Goal: Use online tool/utility: Utilize a website feature to perform a specific function

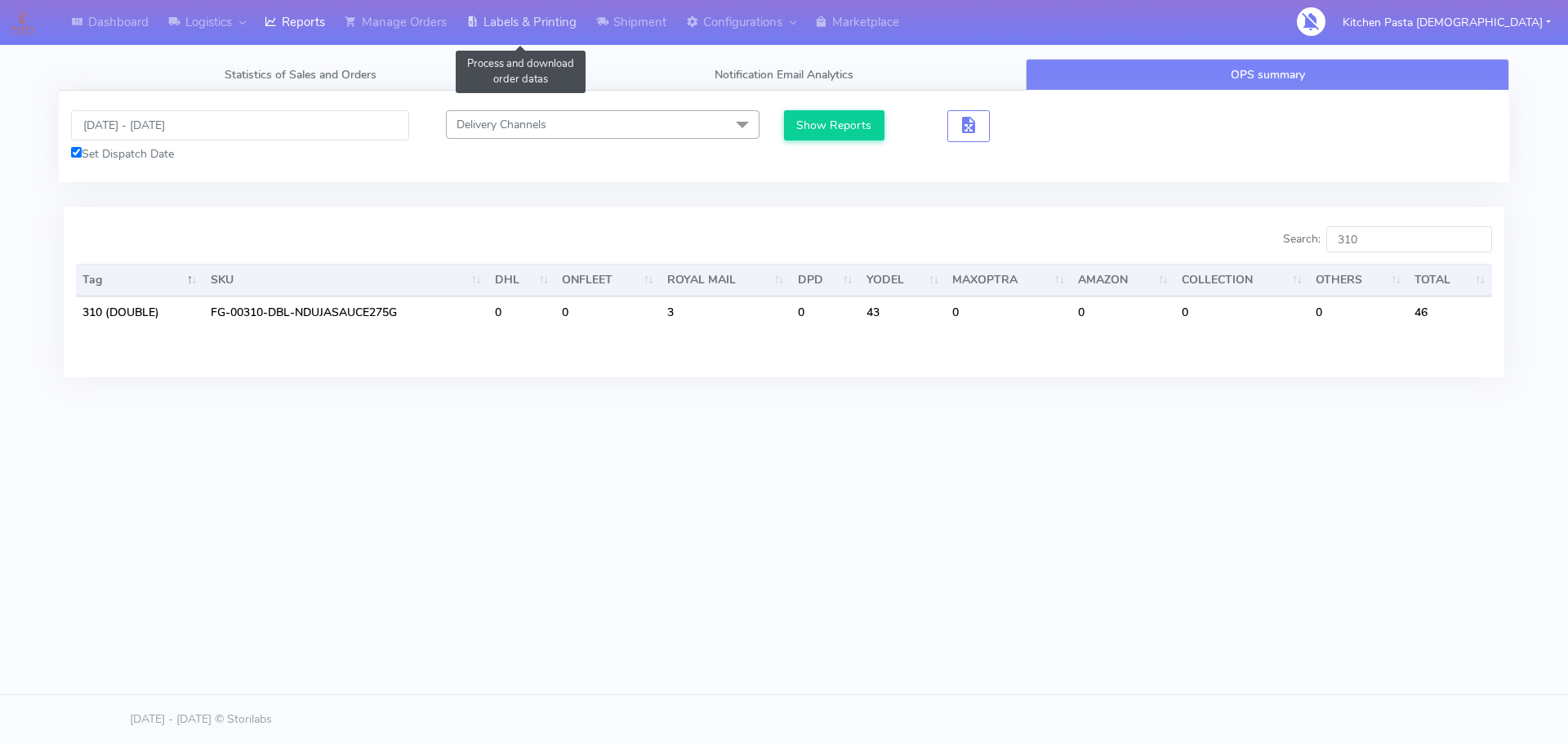
click at [477, 17] on icon at bounding box center [473, 22] width 12 height 16
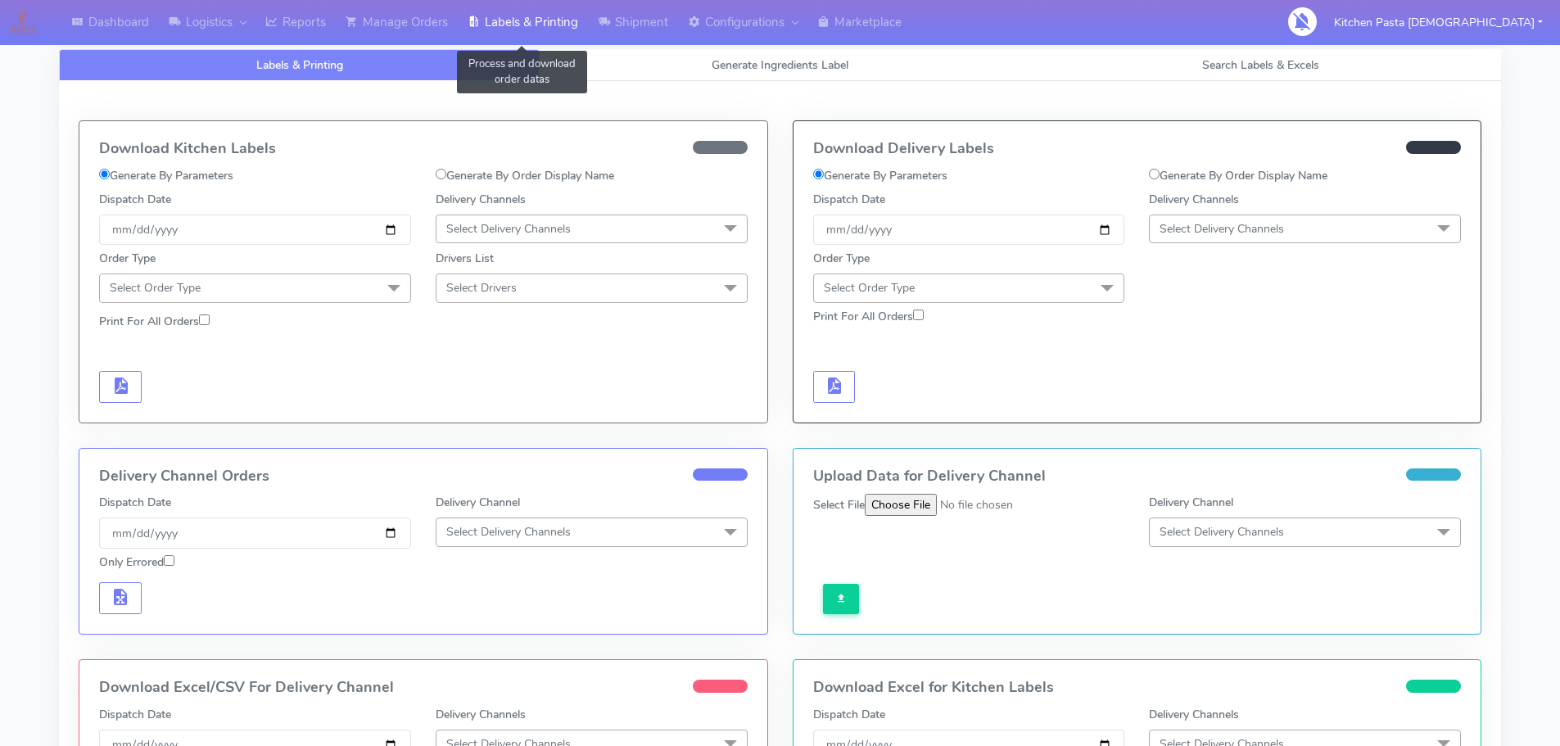
select select
click at [738, 63] on span "Generate Ingredients Label" at bounding box center [780, 65] width 137 height 16
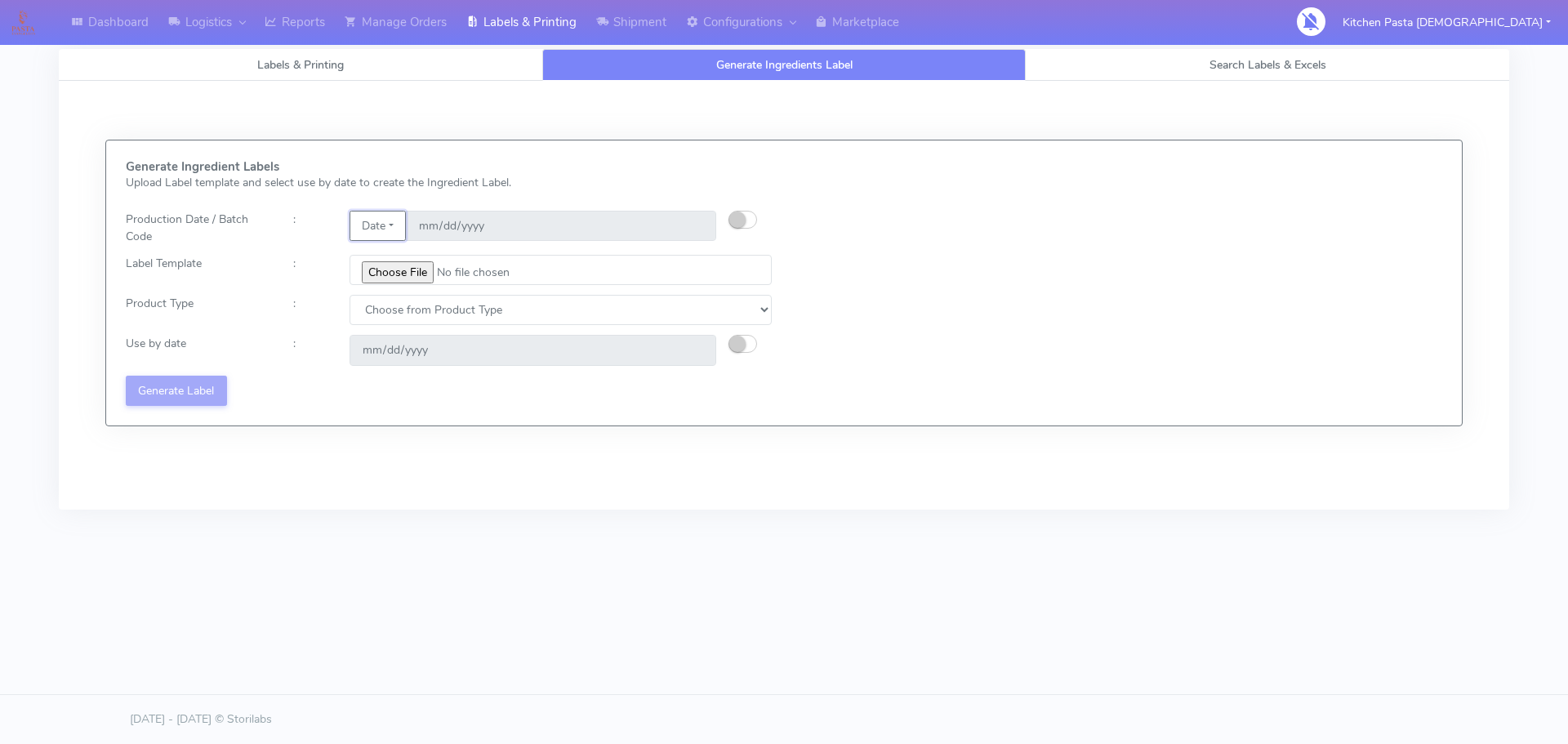
click at [397, 230] on button "Date" at bounding box center [377, 225] width 57 height 30
click at [406, 252] on link "Code" at bounding box center [414, 258] width 129 height 27
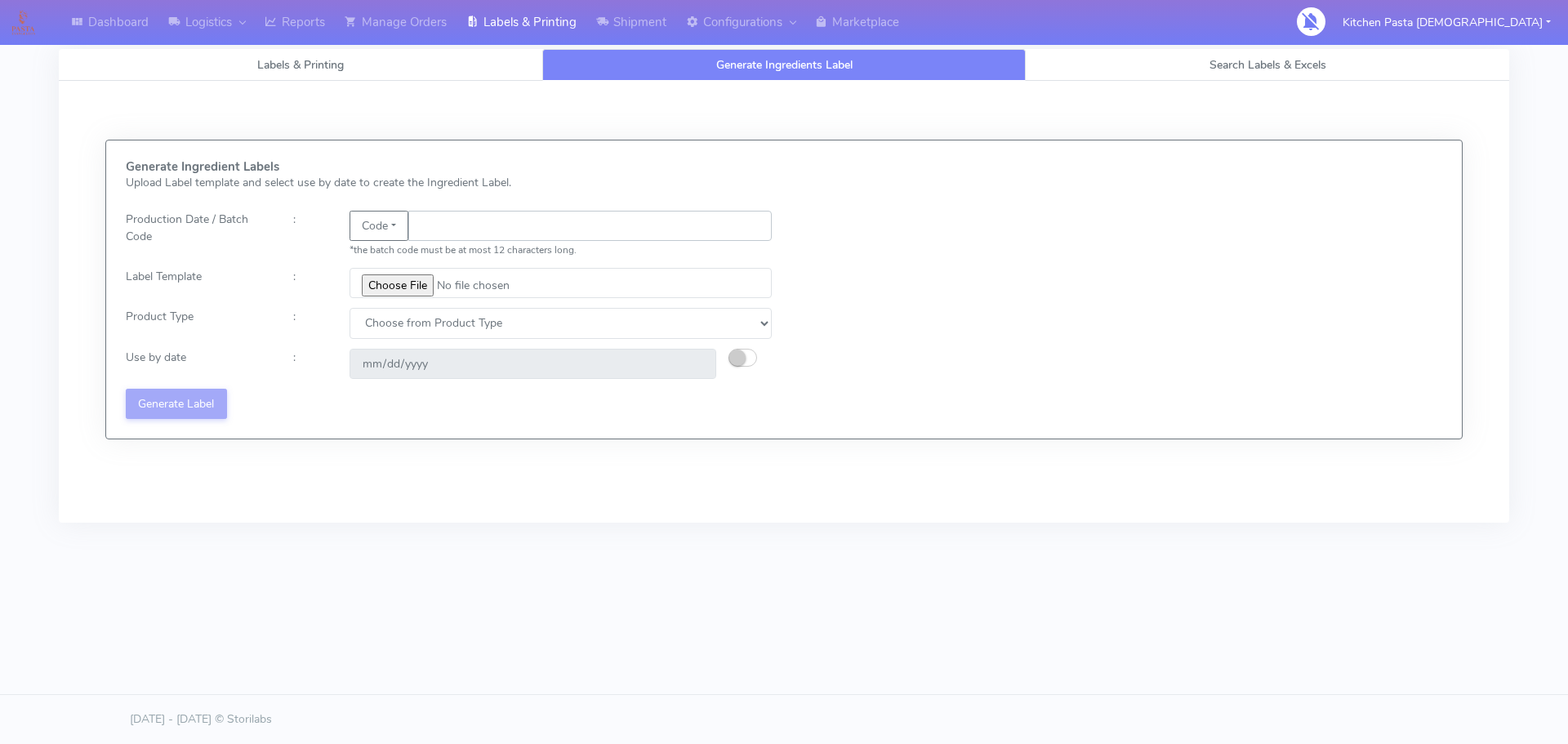
click at [453, 236] on input "text" at bounding box center [589, 225] width 363 height 30
type input "25253"
click at [414, 287] on input "file" at bounding box center [560, 283] width 422 height 30
type input "C:\fakepath\Pasta Evangelists truffle mac & cheese for 1_V2.jpg"
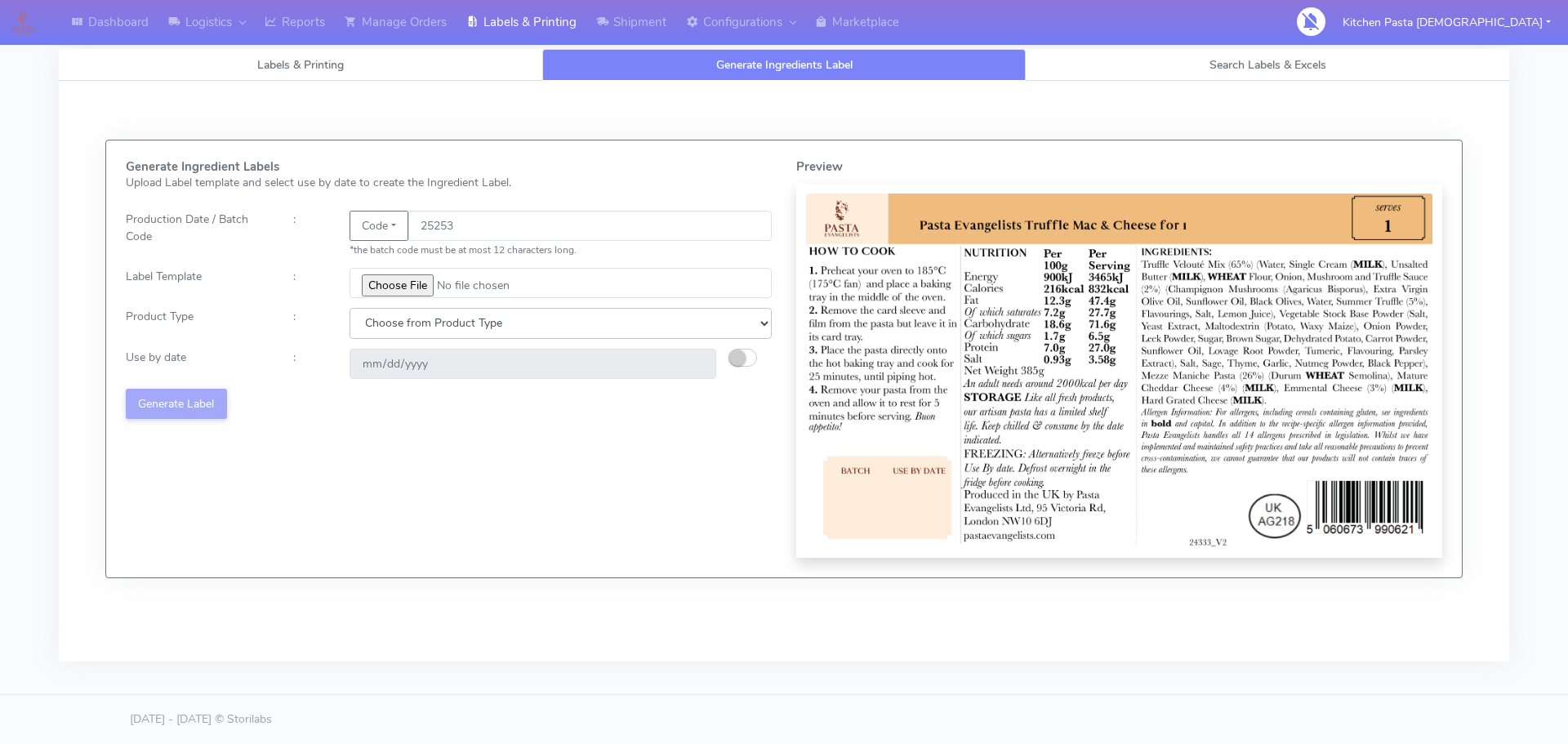
click at [401, 318] on select "Choose from Product Type ECOM ERETAIL CIRCULAR CIRC_DESERTS LASAGNE" at bounding box center [560, 323] width 422 height 30
select select "4"
click at [349, 308] on select "Choose from Product Type ECOM ERETAIL CIRCULAR CIRC_DESERTS LASAGNE" at bounding box center [560, 323] width 422 height 30
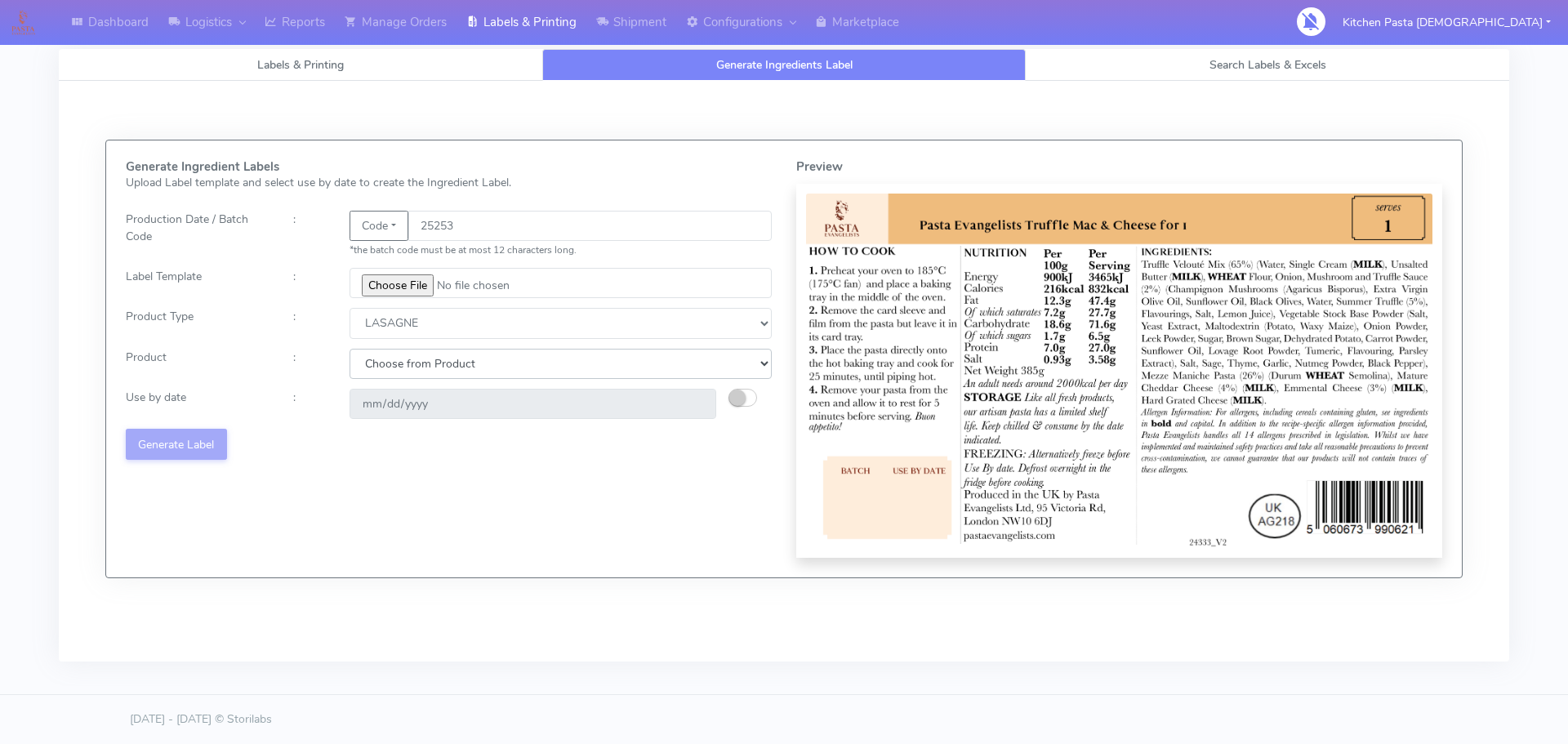
drag, startPoint x: 404, startPoint y: 362, endPoint x: 407, endPoint y: 376, distance: 14.3
click at [404, 362] on select "Choose from Product LASAGNE" at bounding box center [560, 364] width 422 height 30
select select "0"
click at [349, 349] on select "Choose from Product LASAGNE" at bounding box center [560, 364] width 422 height 30
click at [379, 398] on input "[DATE]" at bounding box center [533, 404] width 367 height 30
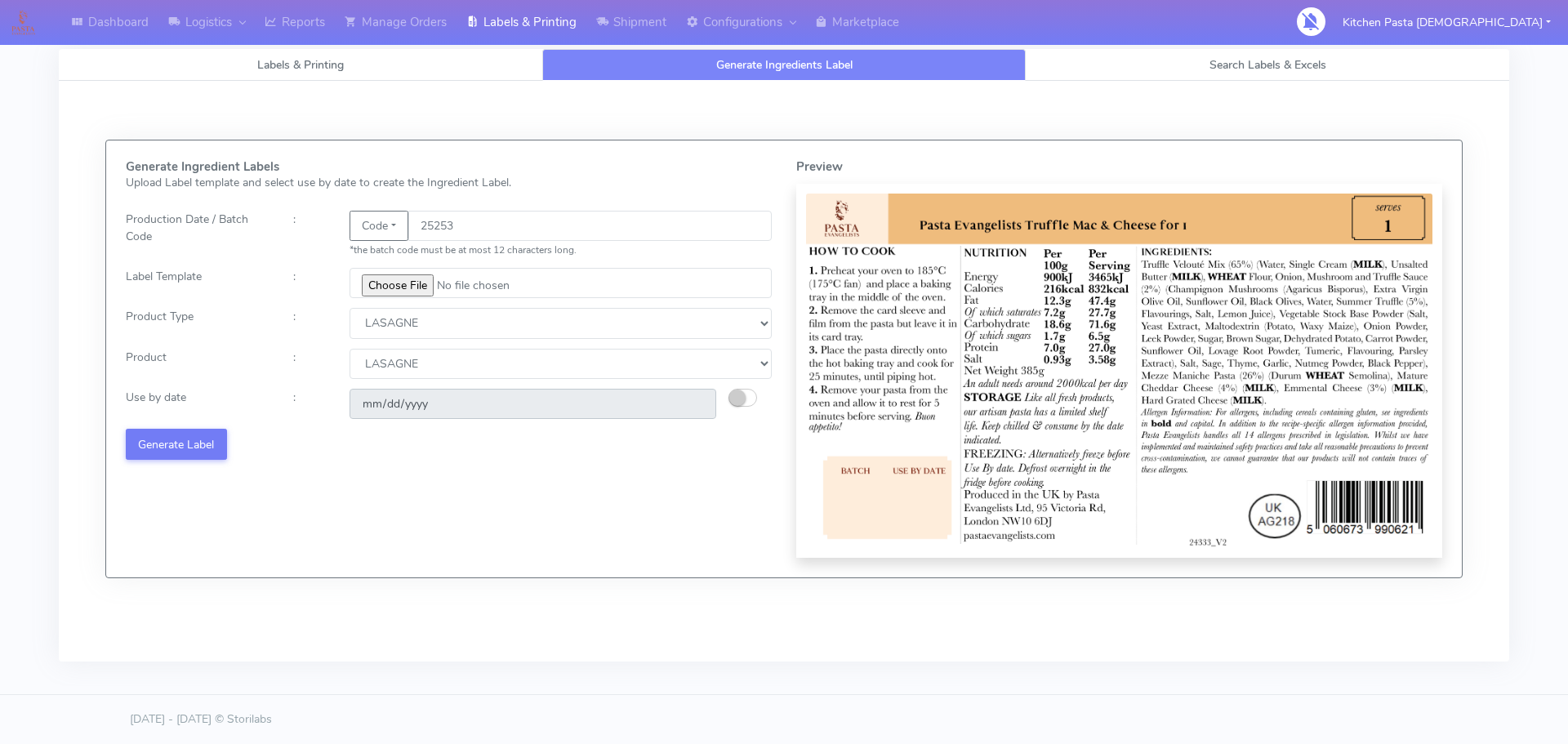
click at [372, 406] on input "[DATE]" at bounding box center [533, 404] width 367 height 30
click at [376, 404] on input "[DATE]" at bounding box center [533, 404] width 367 height 30
click at [374, 404] on input "[DATE]" at bounding box center [533, 404] width 367 height 30
click at [372, 404] on input "[DATE]" at bounding box center [533, 404] width 367 height 30
click at [732, 394] on small "button" at bounding box center [737, 398] width 16 height 16
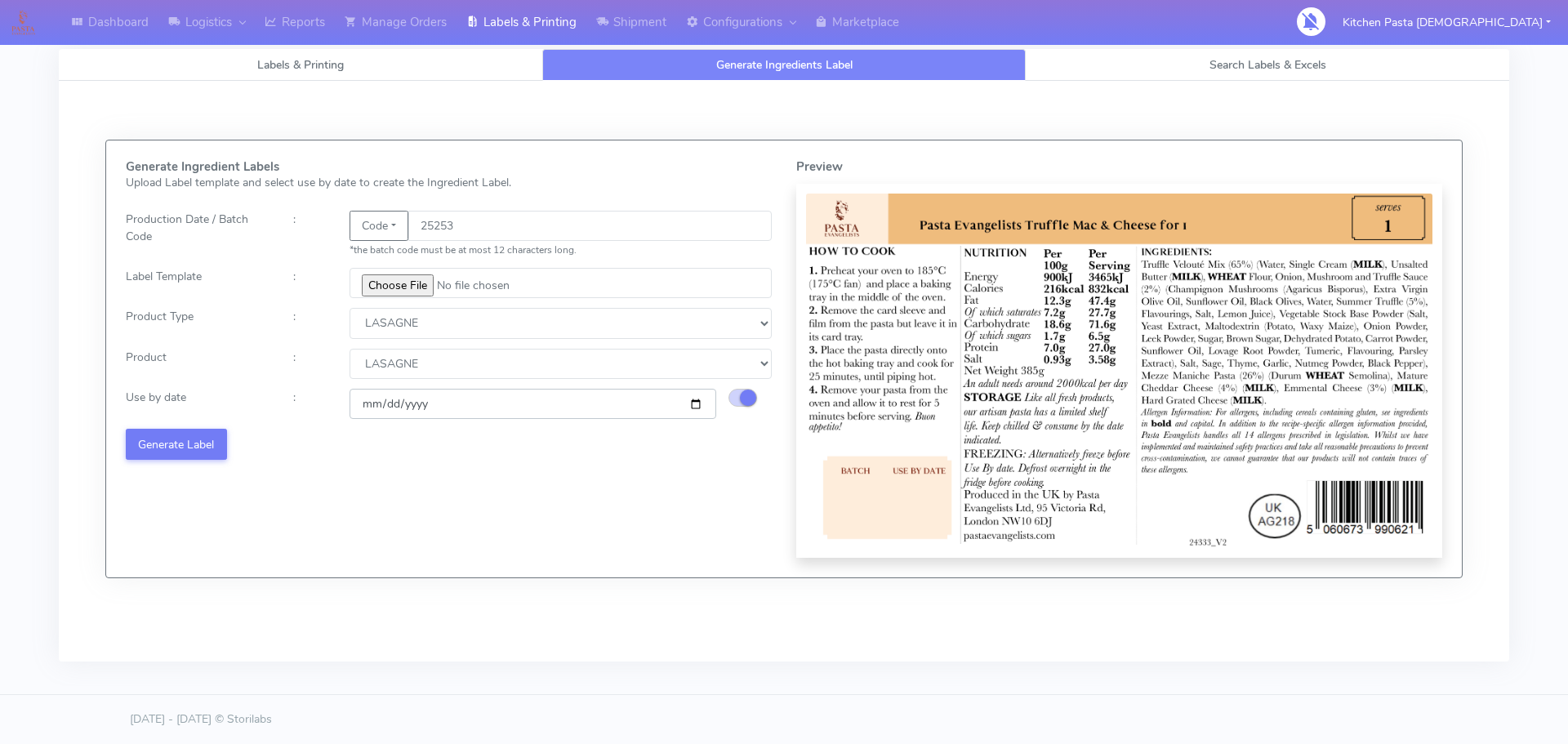
click at [367, 404] on input "[DATE]" at bounding box center [533, 404] width 367 height 30
type input "[DATE]"
click at [372, 437] on div "Generate Ingredient Labels Upload Label template and select use by date to crea…" at bounding box center [449, 358] width 670 height 398
click at [183, 441] on button "Generate Label" at bounding box center [177, 444] width 102 height 30
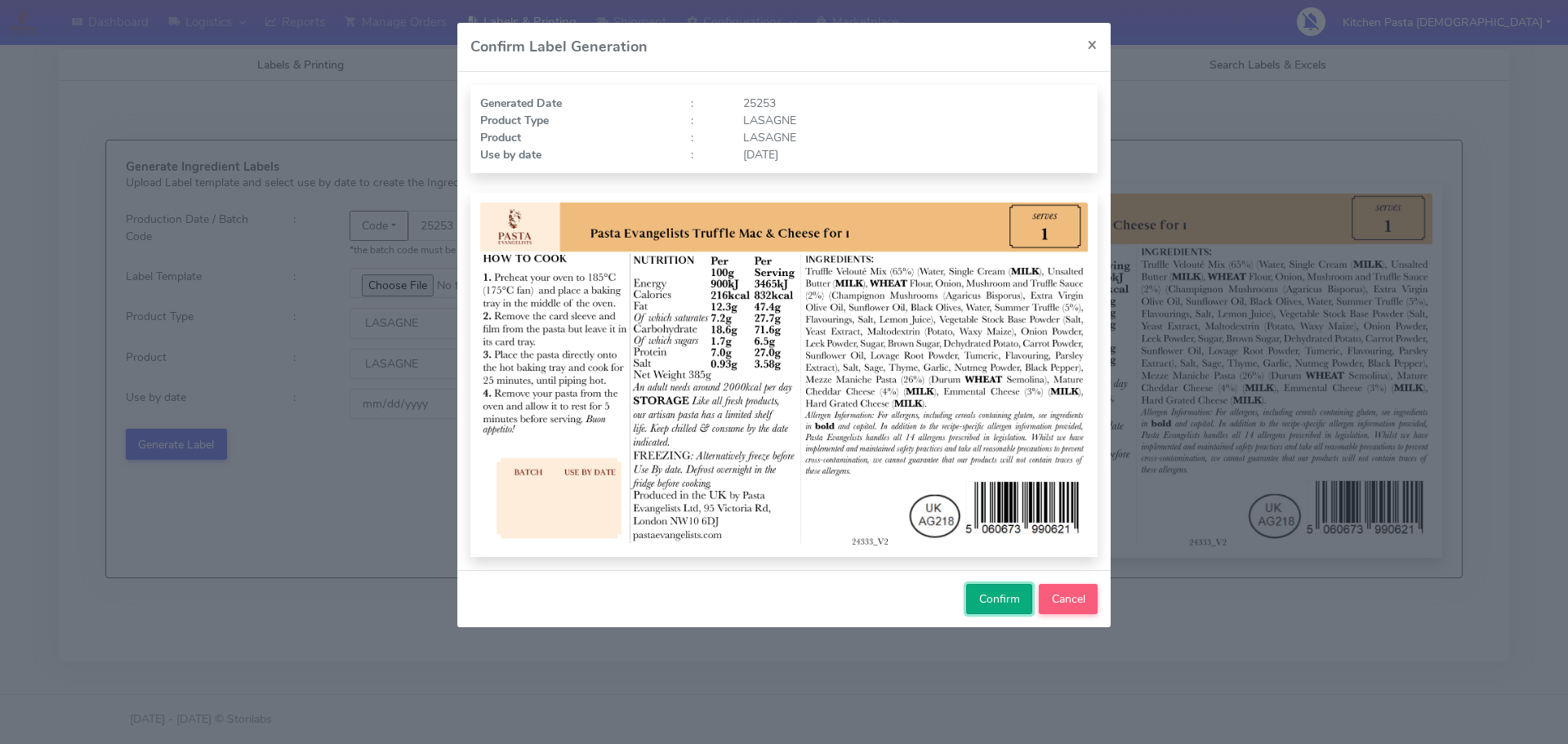
click at [993, 594] on span "Confirm" at bounding box center [999, 599] width 41 height 16
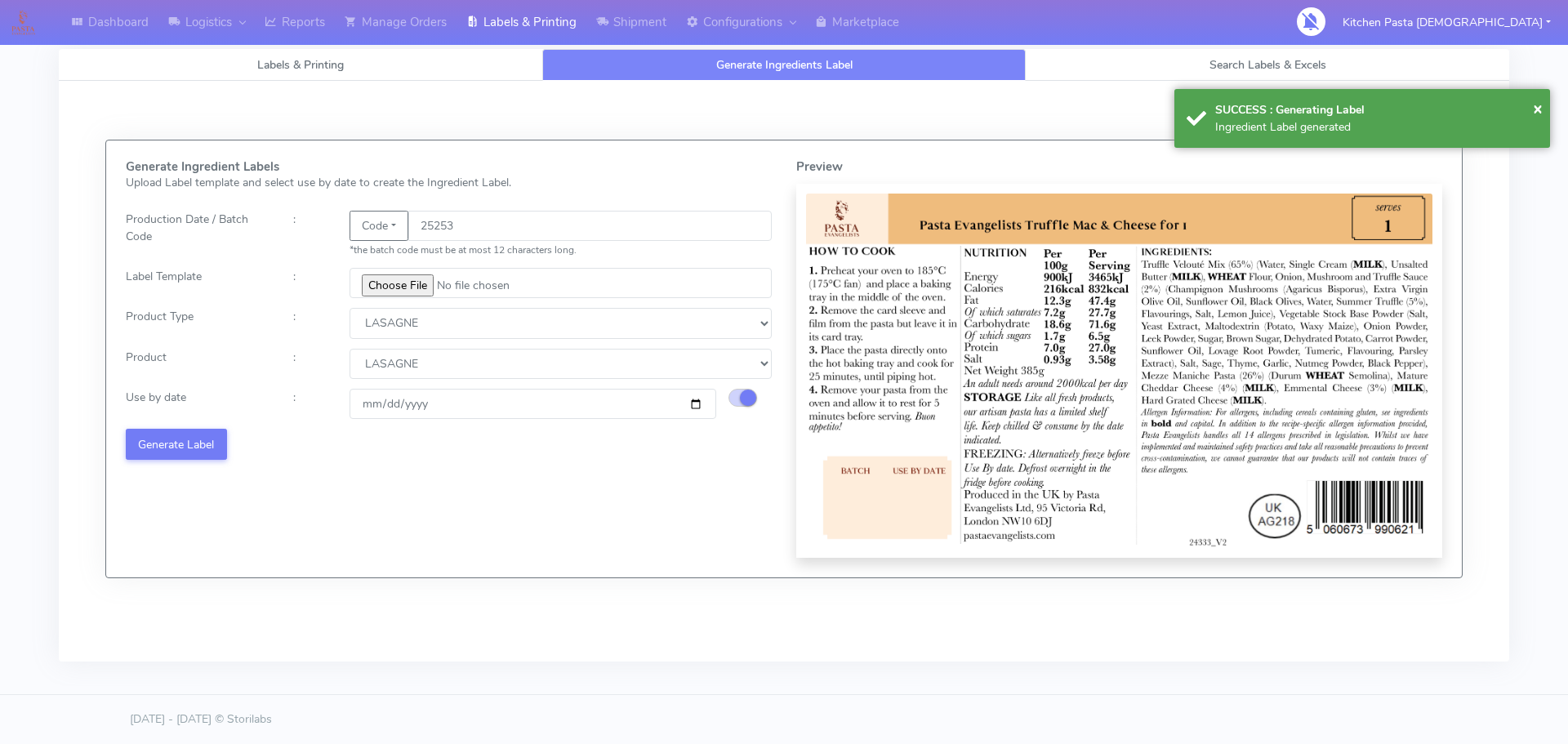
select select
